Goal: Information Seeking & Learning: Learn about a topic

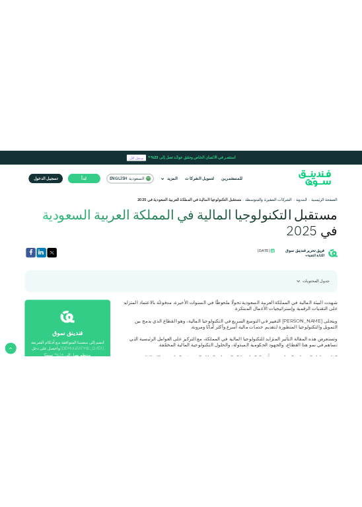
scroll to position [380, 0]
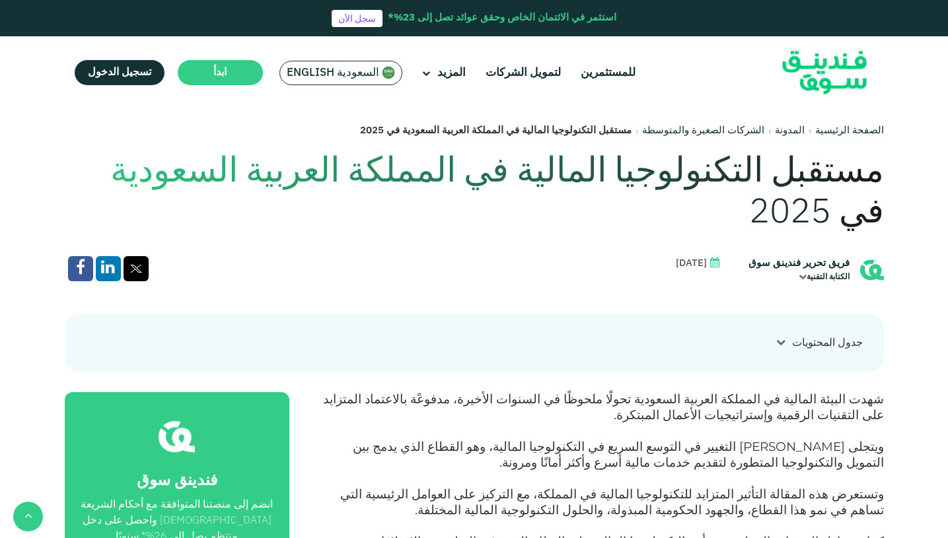
drag, startPoint x: 731, startPoint y: 440, endPoint x: 320, endPoint y: 138, distance: 510.3
copy div "loremi dolorsitame consect ad elitsed doeiusm temporin ut 1002 labore etdolorem…"
